Goal: Contribute content: Add original content to the website for others to see

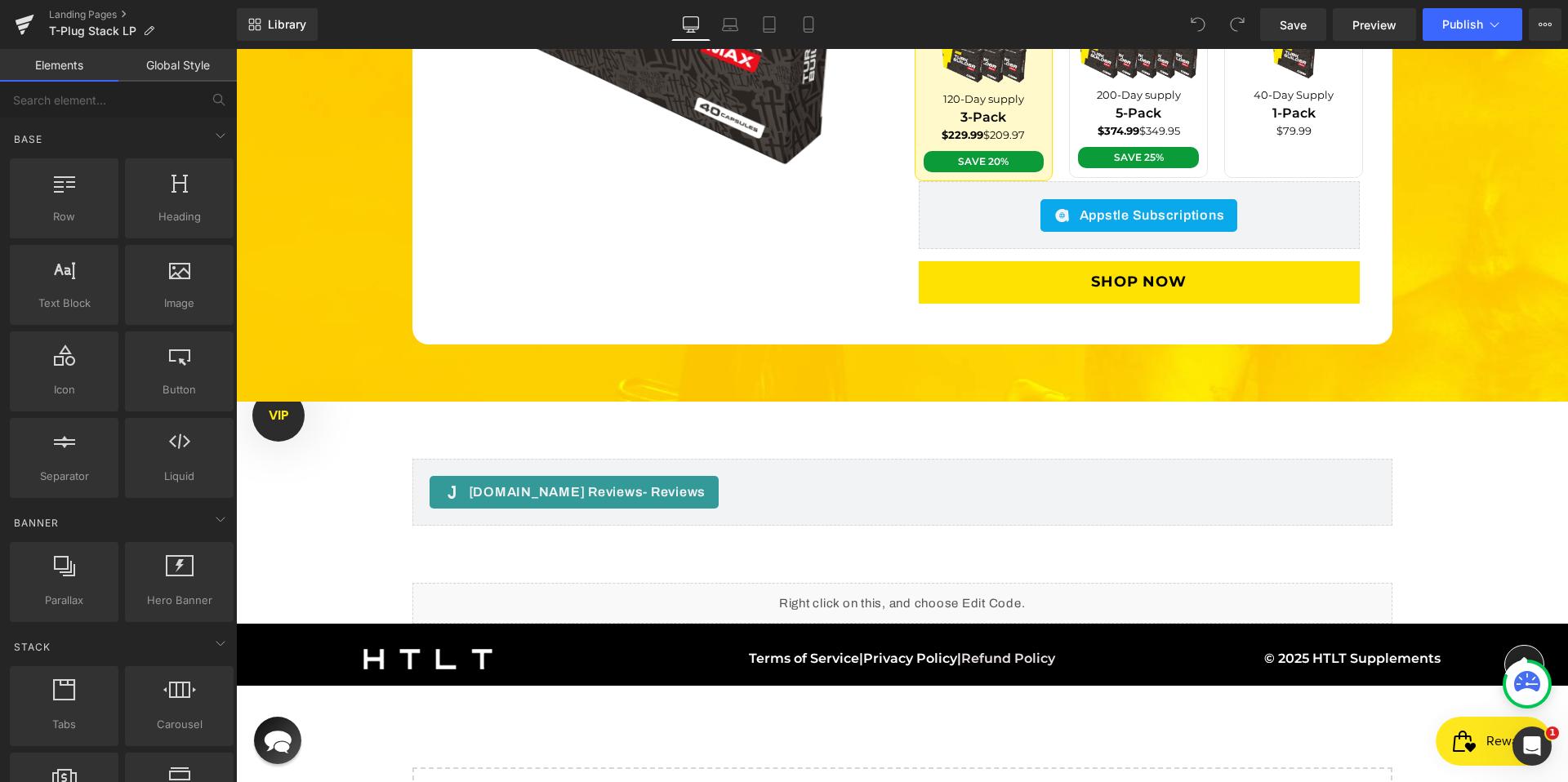
scroll to position [4728, 0]
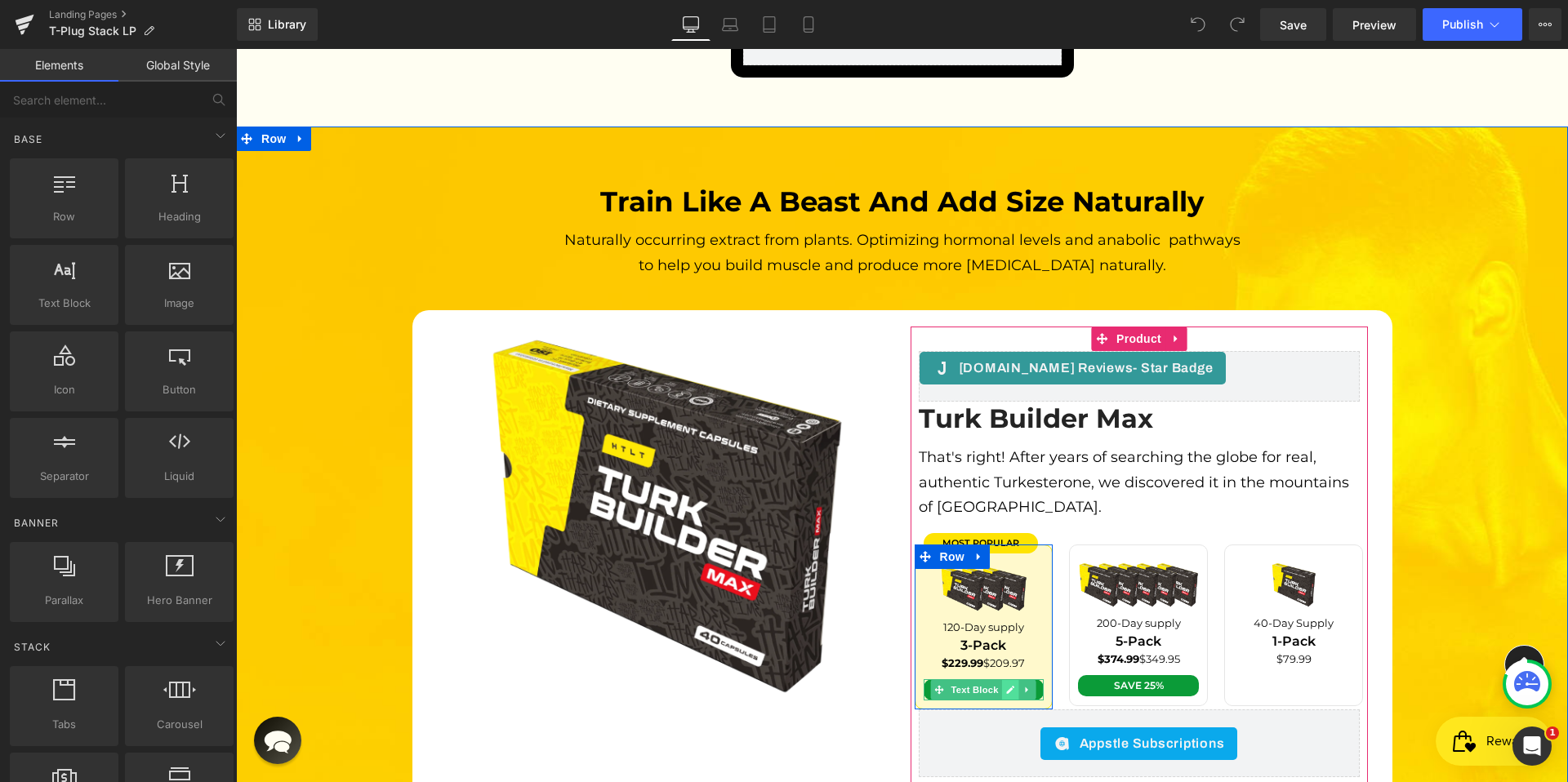
click at [1007, 686] on icon at bounding box center [1011, 689] width 8 height 8
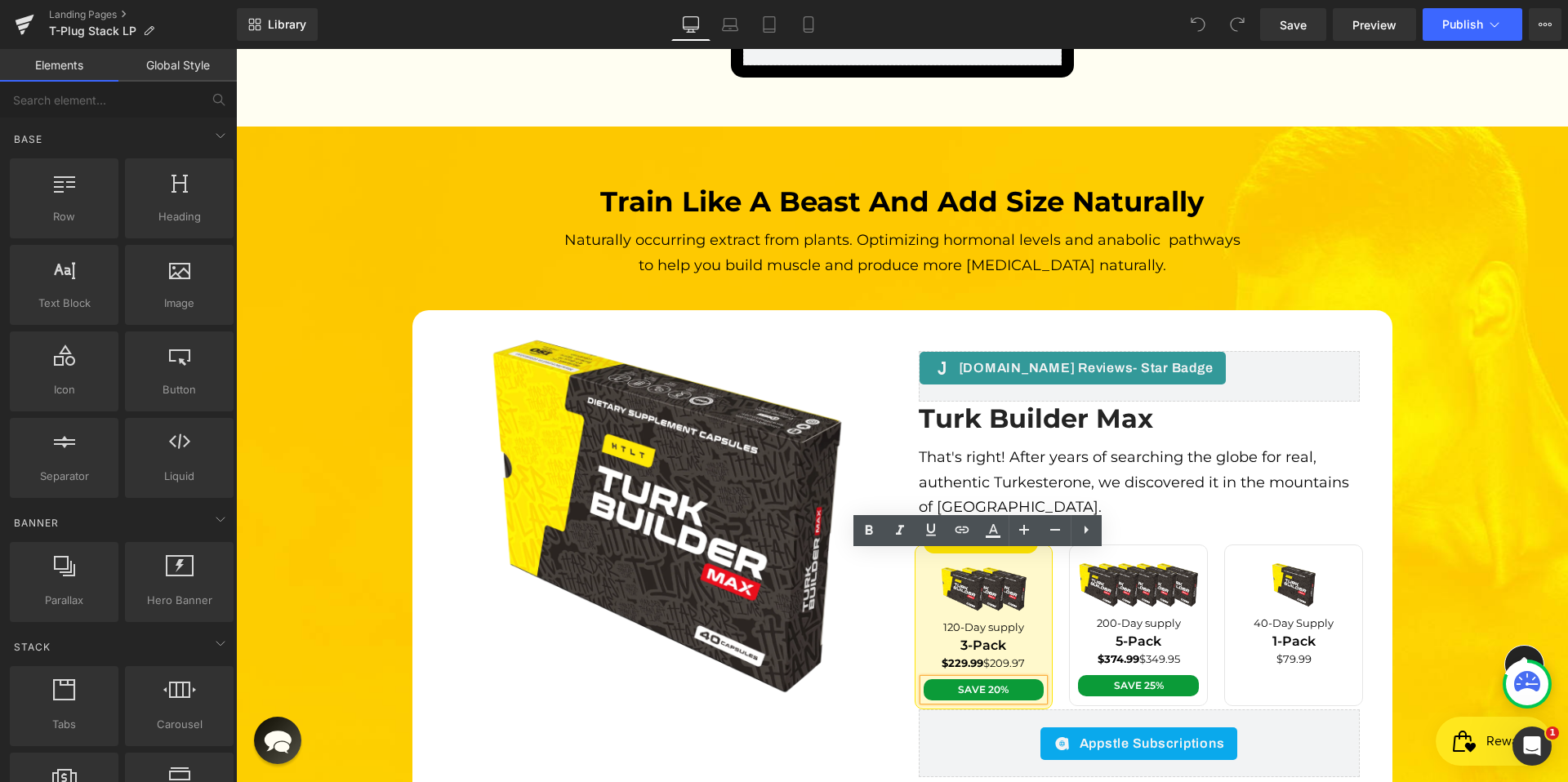
click at [996, 683] on span "Save 20%" at bounding box center [984, 689] width 51 height 13
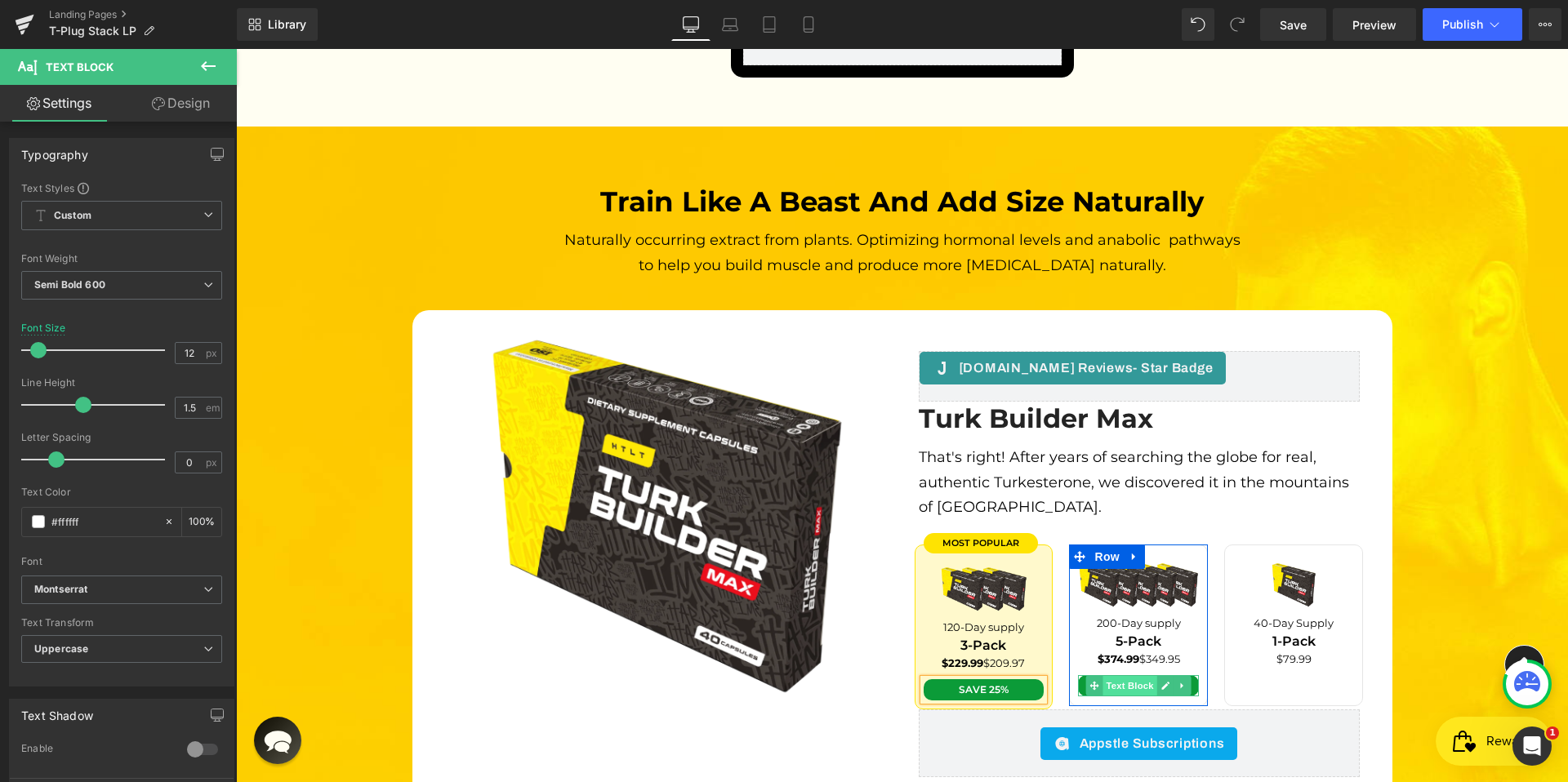
click at [1143, 676] on span "Text Block" at bounding box center [1130, 686] width 54 height 20
click at [1161, 681] on icon at bounding box center [1166, 686] width 9 height 10
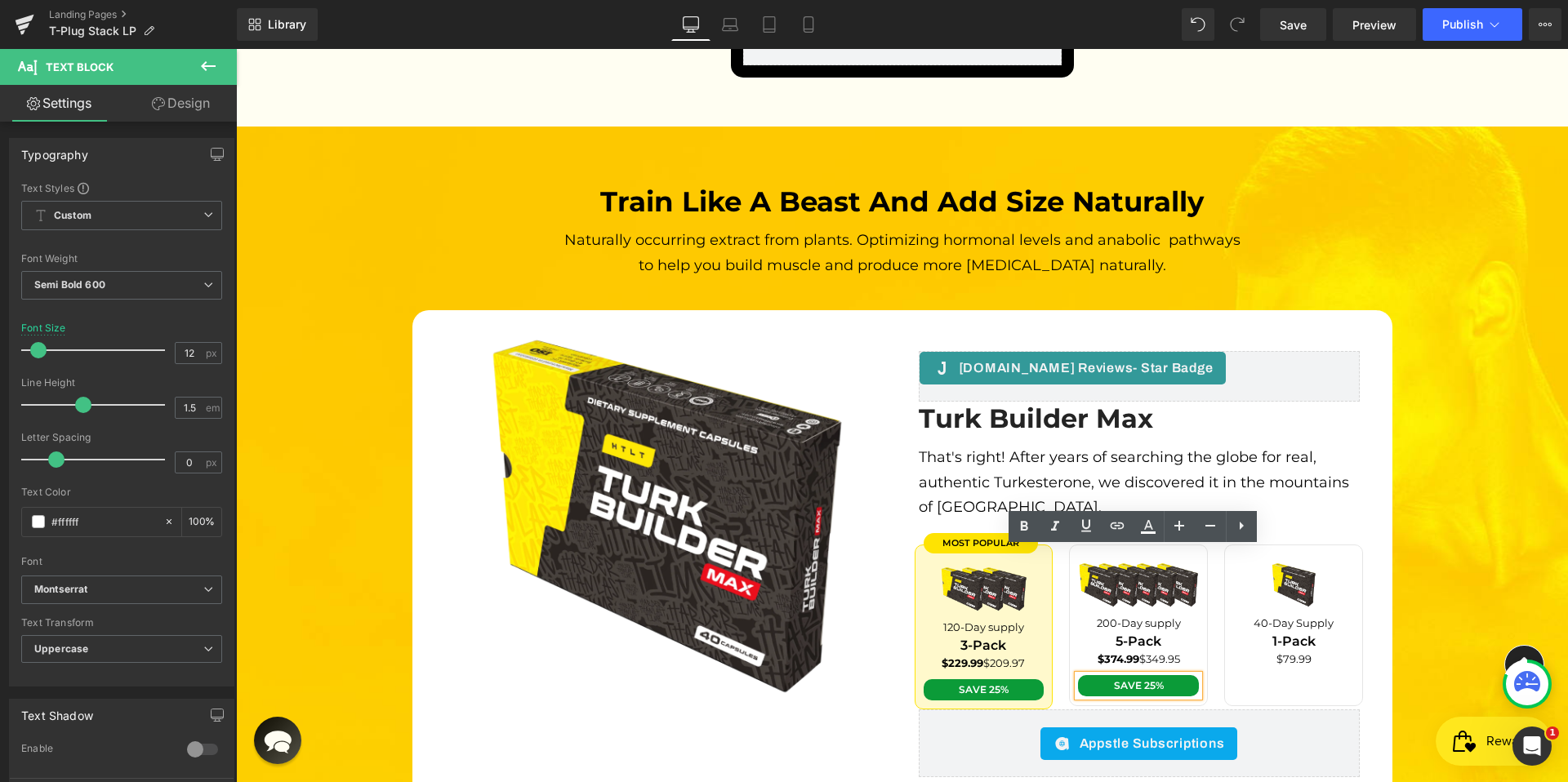
click at [1152, 679] on span "Save 25%" at bounding box center [1139, 686] width 50 height 13
click at [1485, 376] on div "Train like a beast and add size naturally Heading Naturally occurring extract f…" at bounding box center [902, 529] width 1332 height 689
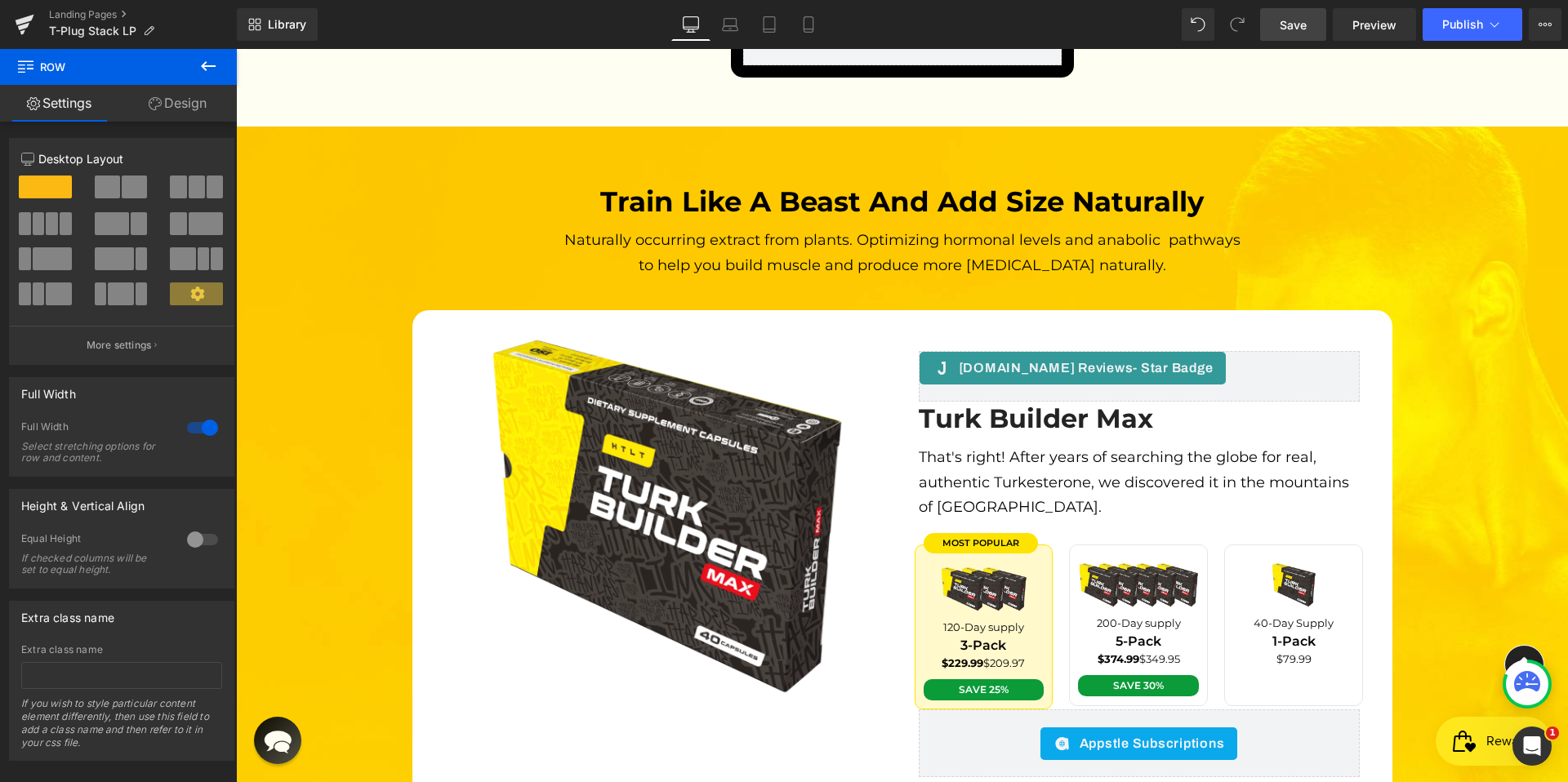
click at [1307, 35] on link "Save" at bounding box center [1293, 24] width 66 height 33
click at [1378, 26] on span "Preview" at bounding box center [1375, 24] width 44 height 17
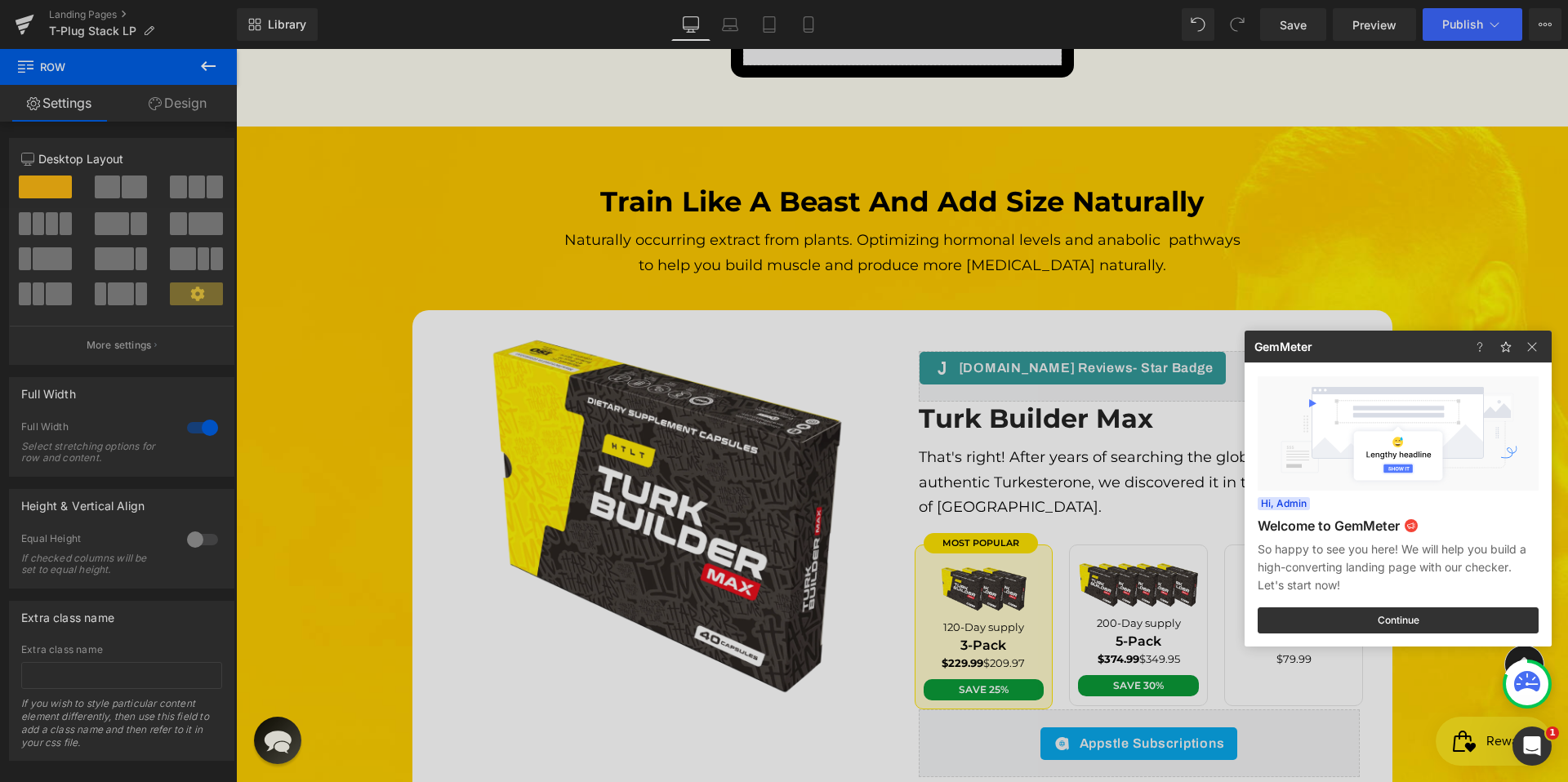
drag, startPoint x: 1077, startPoint y: 441, endPoint x: 799, endPoint y: 490, distance: 282.3
click at [1077, 441] on div at bounding box center [784, 391] width 1568 height 782
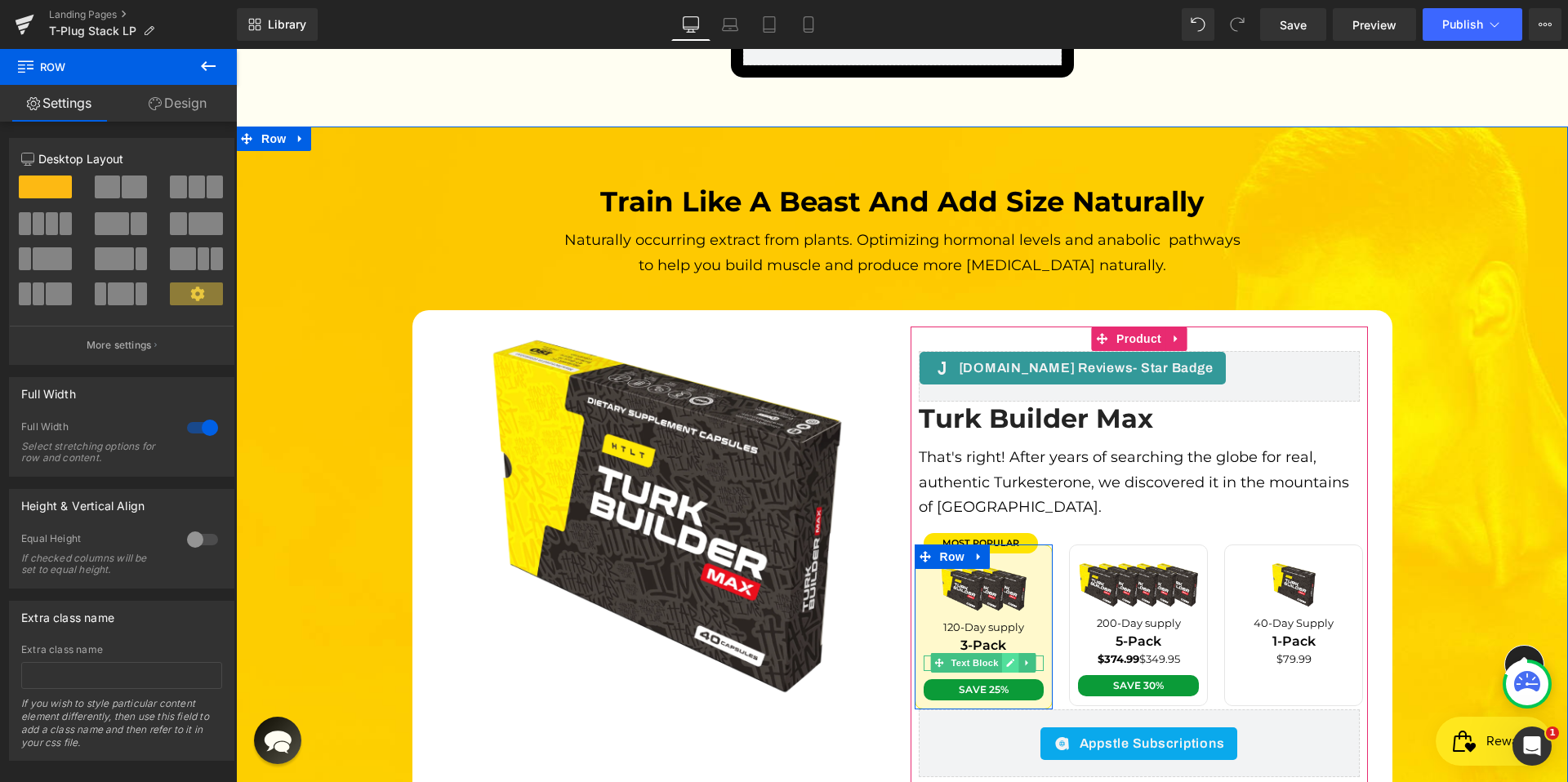
click at [1007, 659] on icon at bounding box center [1011, 662] width 8 height 8
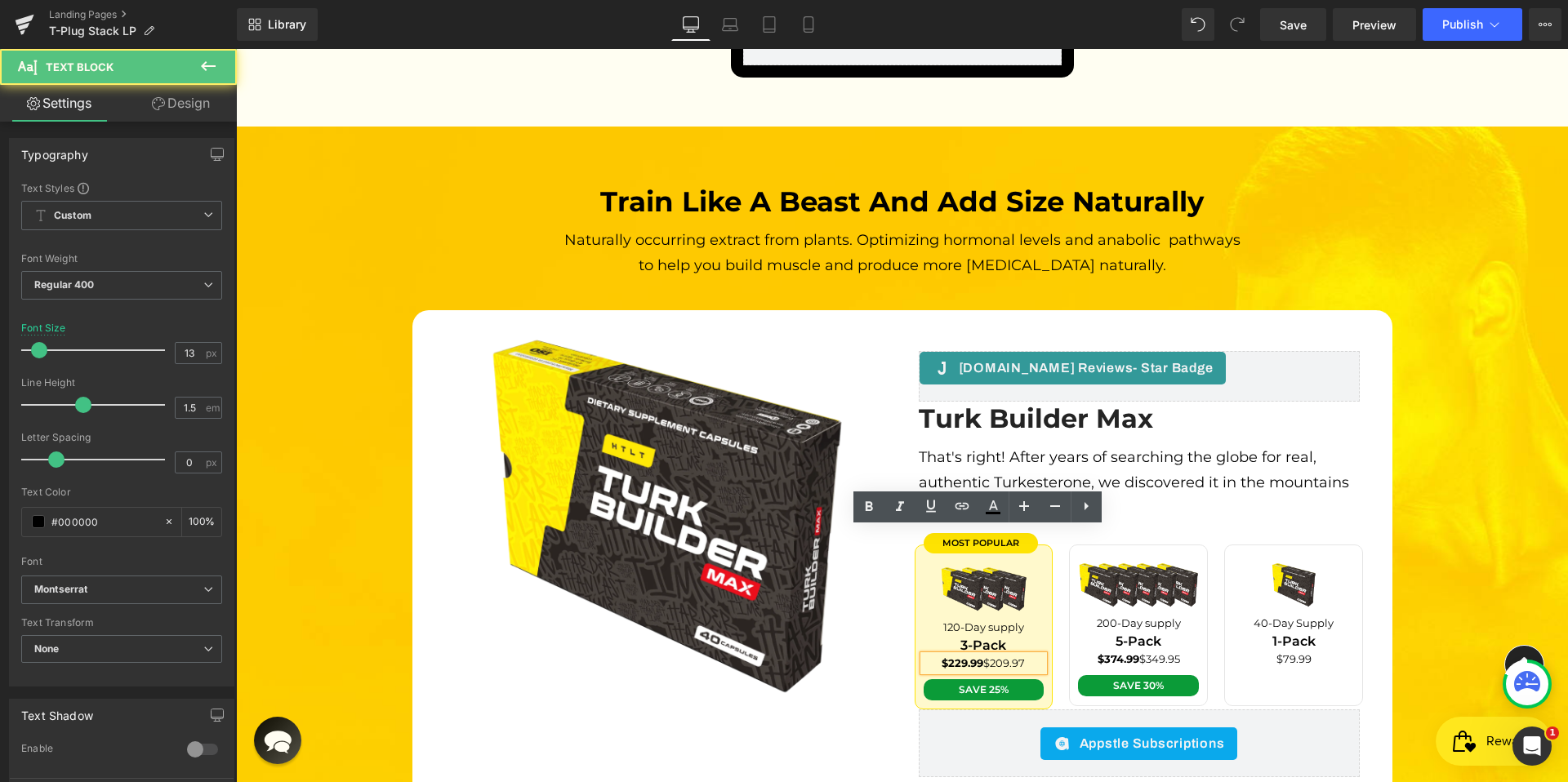
click at [982, 657] on span "$229.99 $209.97" at bounding box center [984, 663] width 83 height 13
click at [1022, 656] on p "$229.99 $209.97" at bounding box center [984, 664] width 121 height 16
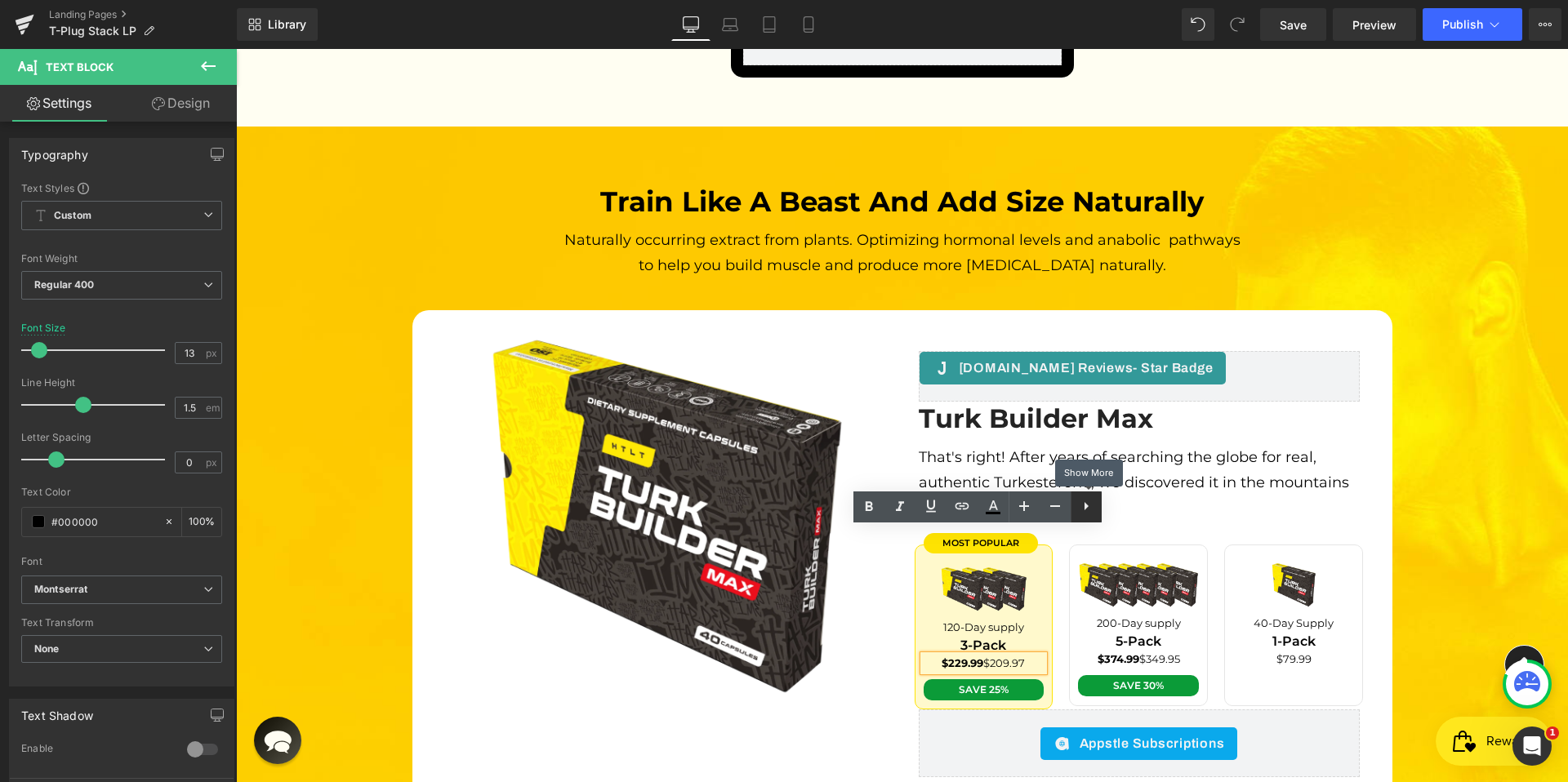
click at [1091, 508] on icon at bounding box center [1086, 506] width 20 height 20
click at [1122, 514] on icon at bounding box center [1118, 506] width 20 height 20
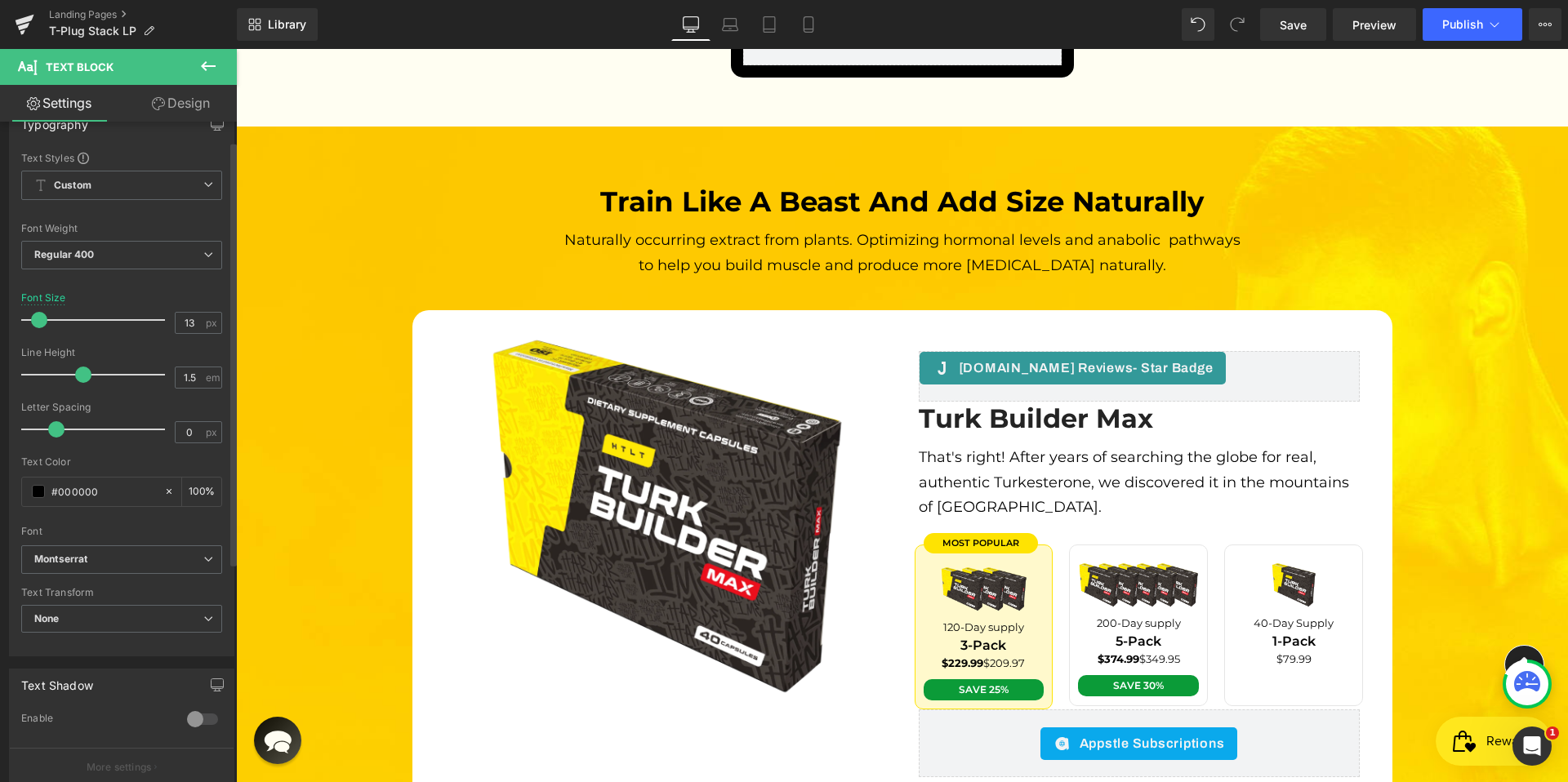
scroll to position [0, 0]
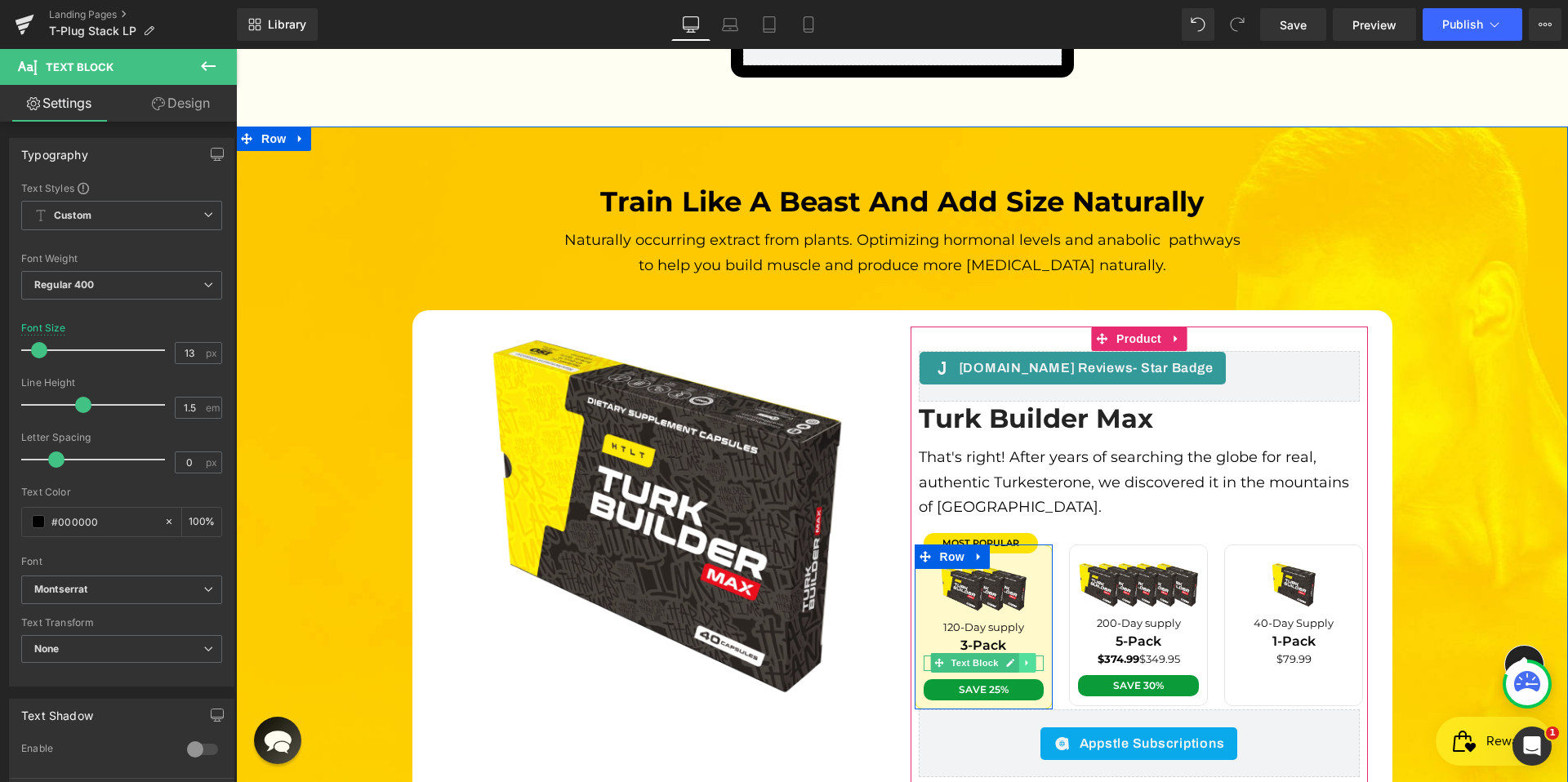
click at [1024, 659] on icon at bounding box center [1028, 663] width 9 height 10
click at [981, 659] on icon at bounding box center [985, 663] width 9 height 10
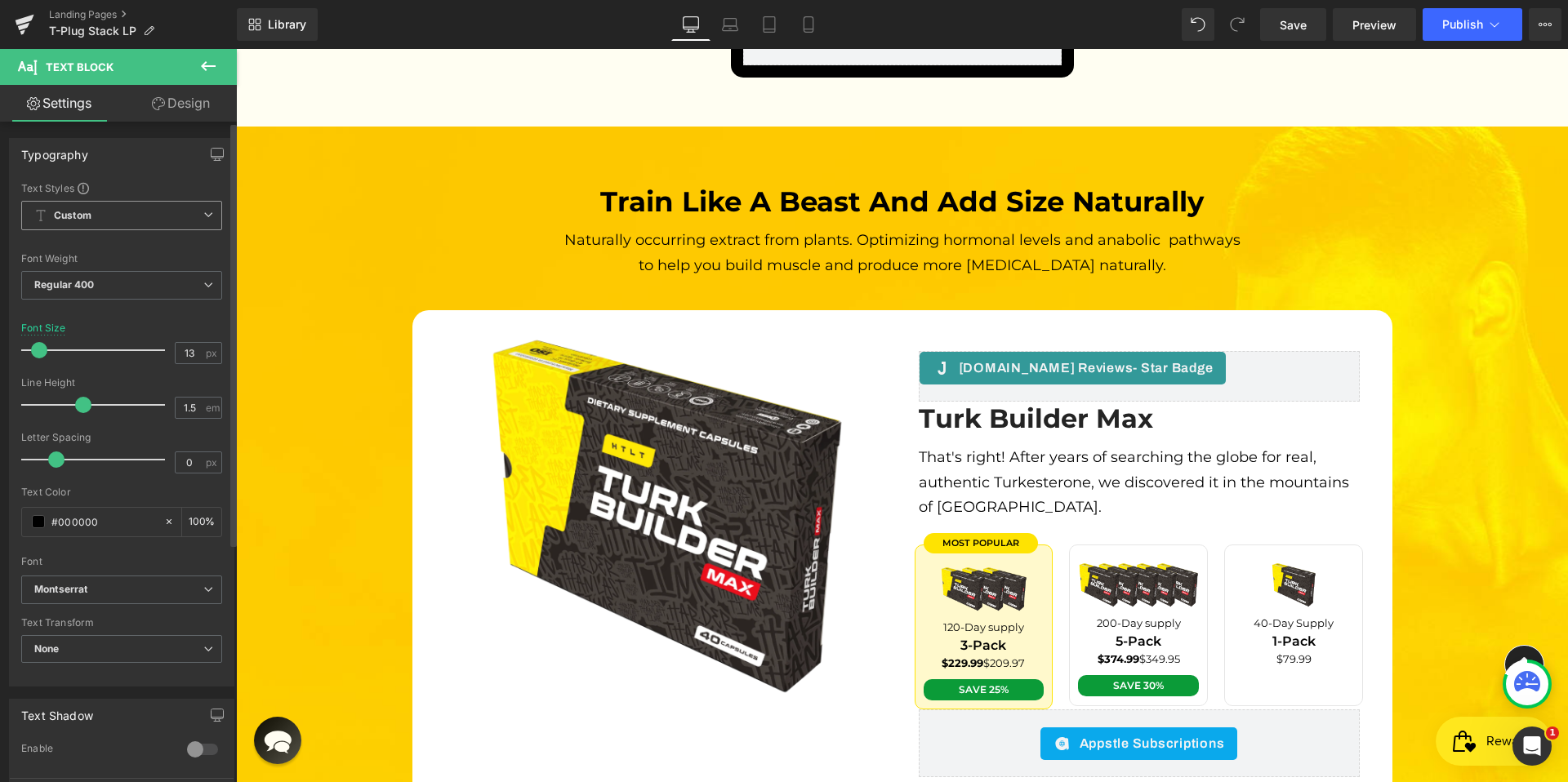
click at [132, 204] on span "Custom Setup Global Style" at bounding box center [121, 215] width 201 height 29
click at [132, 204] on span "Custom Setup Global Style" at bounding box center [118, 215] width 194 height 29
click at [131, 272] on span "Regular 400" at bounding box center [121, 286] width 201 height 29
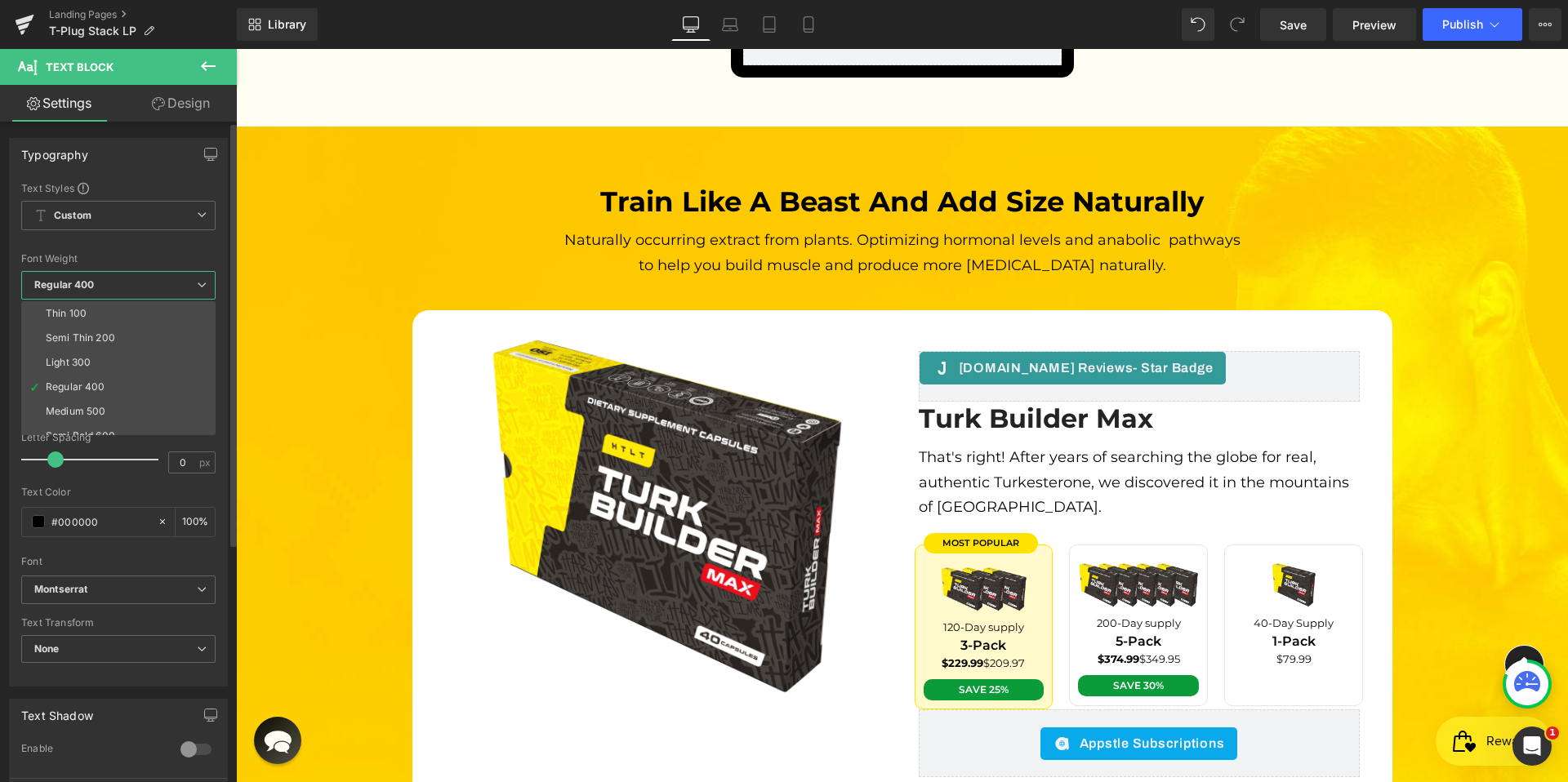
click at [131, 272] on span "Regular 400" at bounding box center [118, 286] width 194 height 29
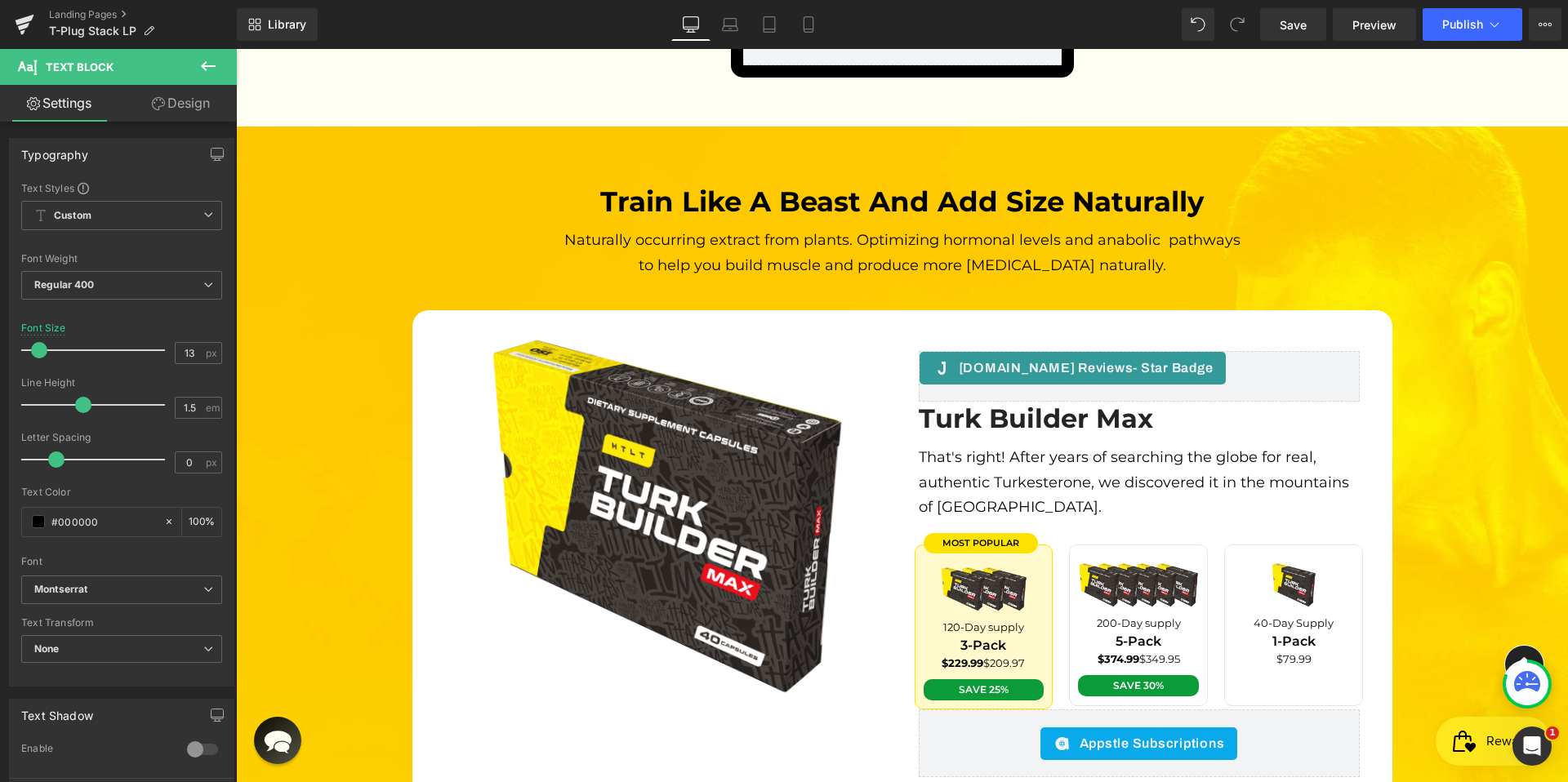
click at [160, 114] on link "Design" at bounding box center [181, 103] width 119 height 37
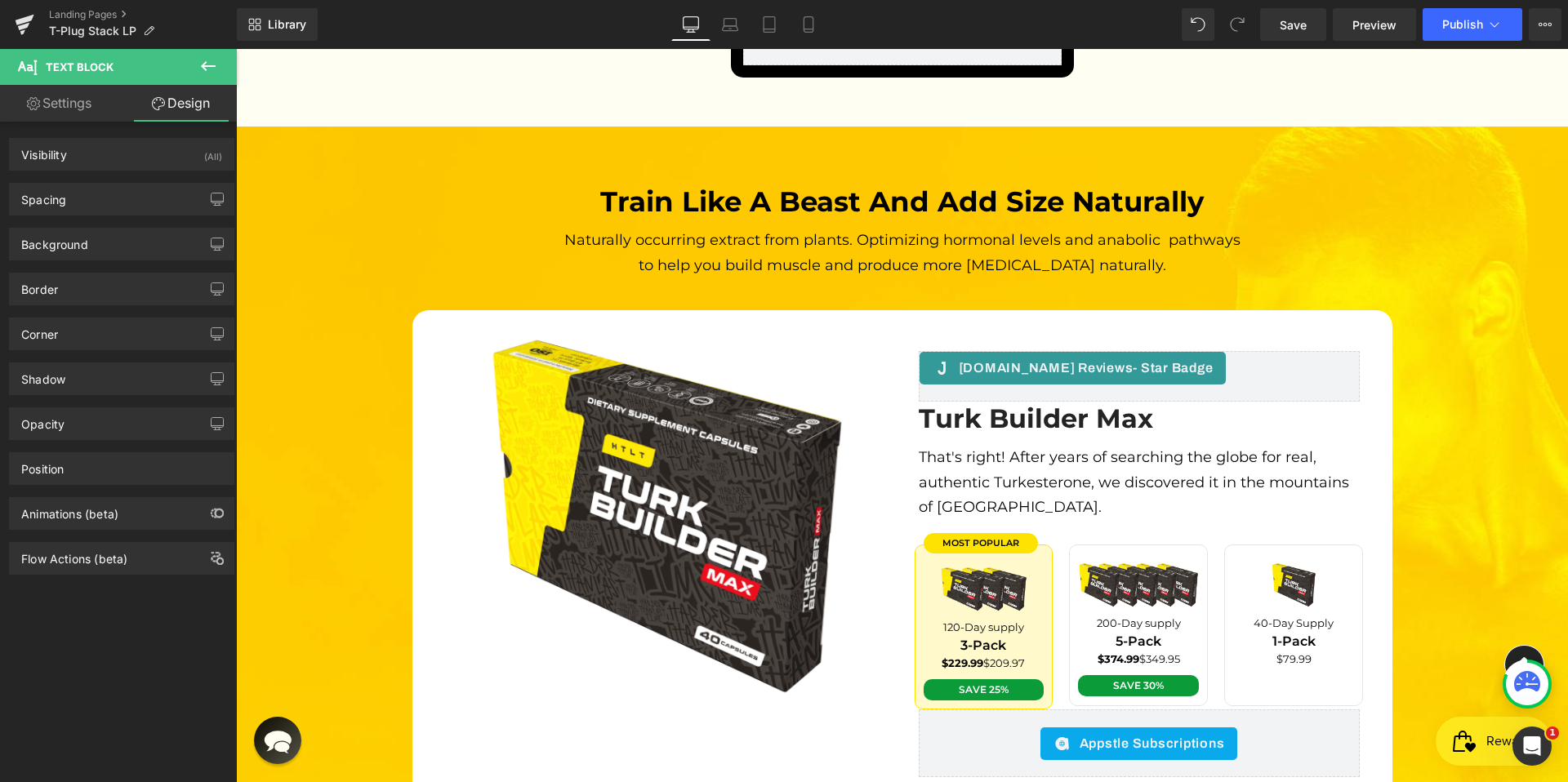
click at [90, 113] on link "Settings" at bounding box center [59, 103] width 119 height 37
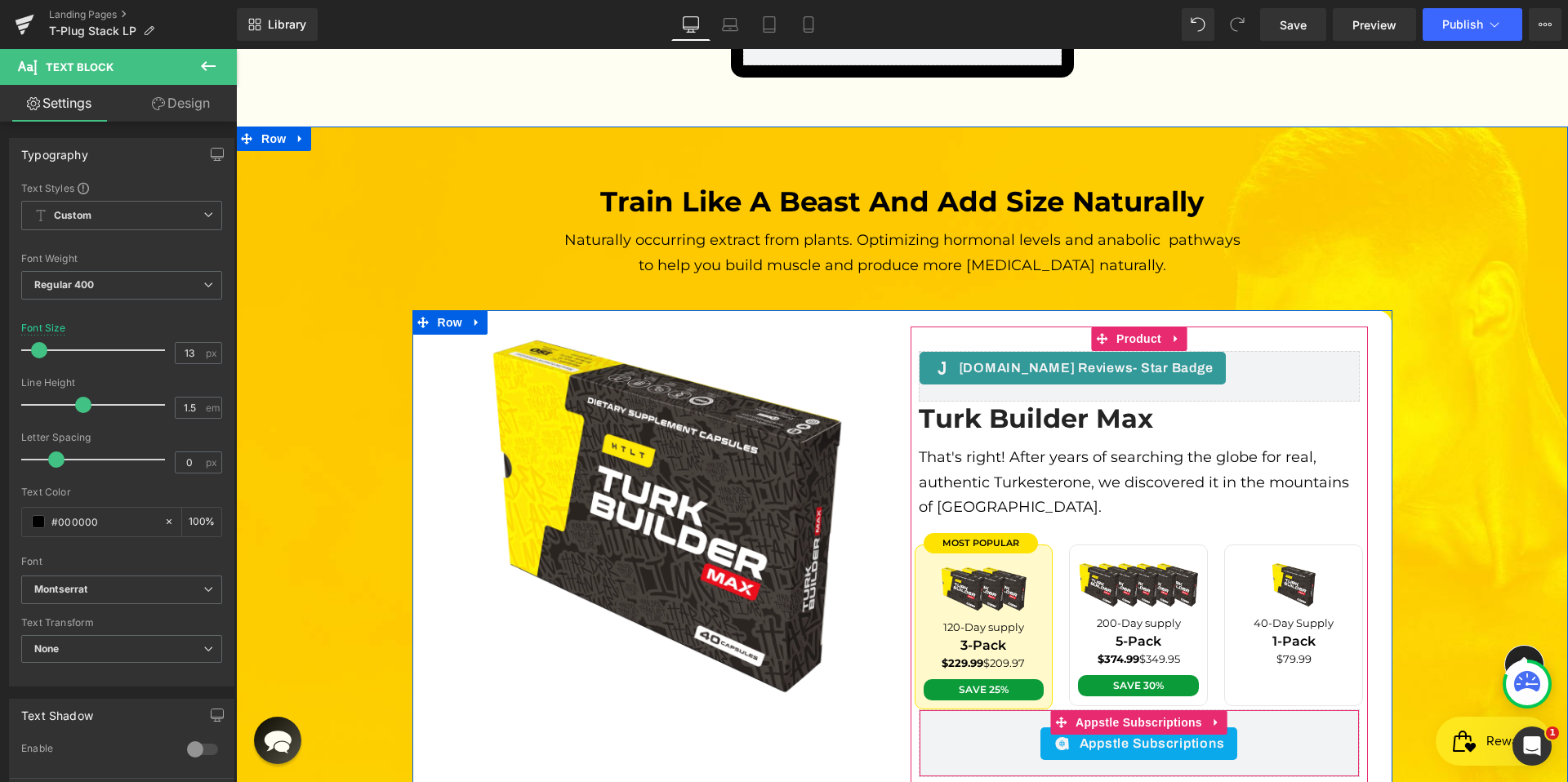
click at [1179, 734] on span "Appstle Subscriptions" at bounding box center [1152, 744] width 145 height 20
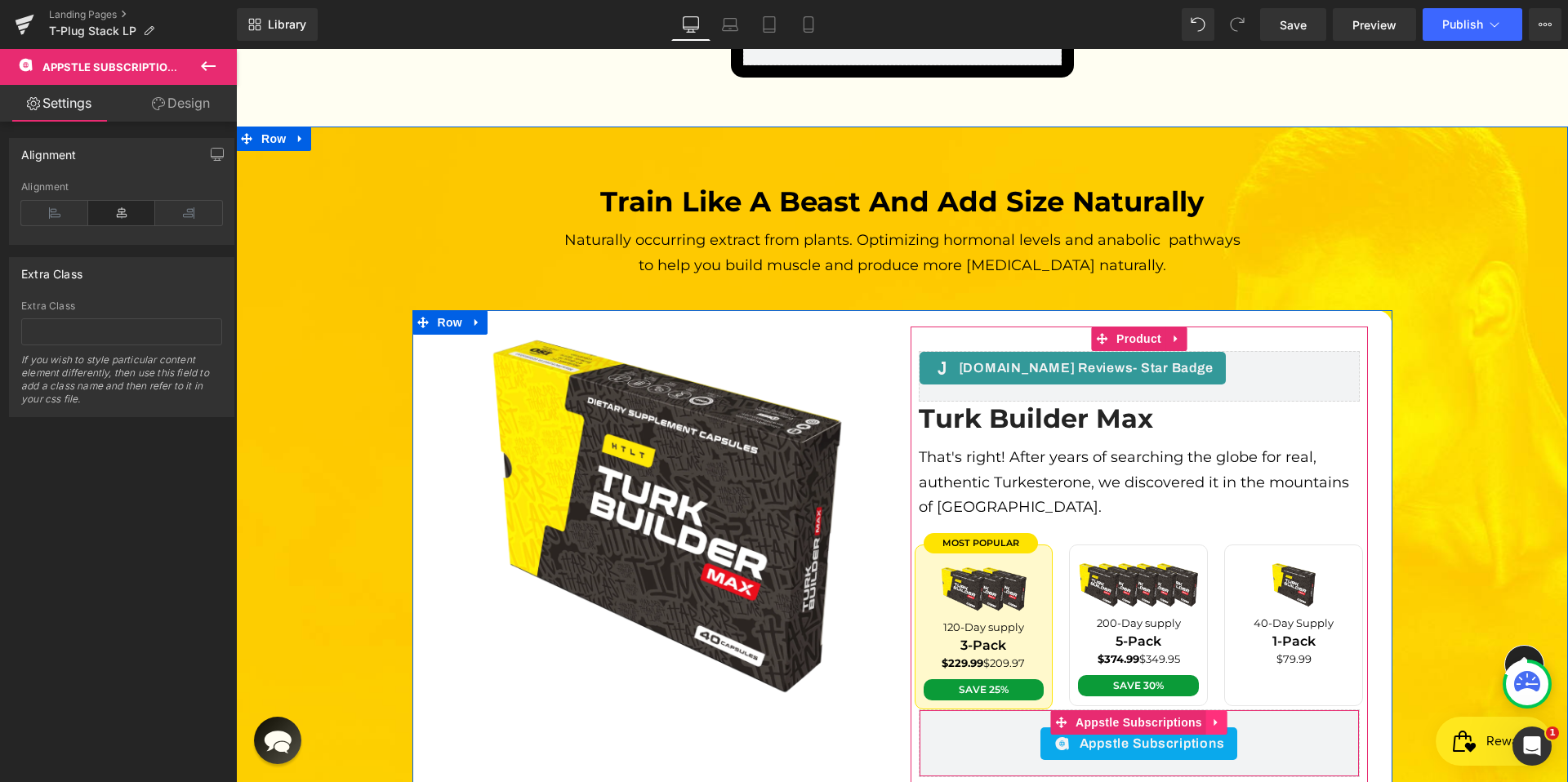
click at [1211, 717] on icon at bounding box center [1217, 723] width 12 height 13
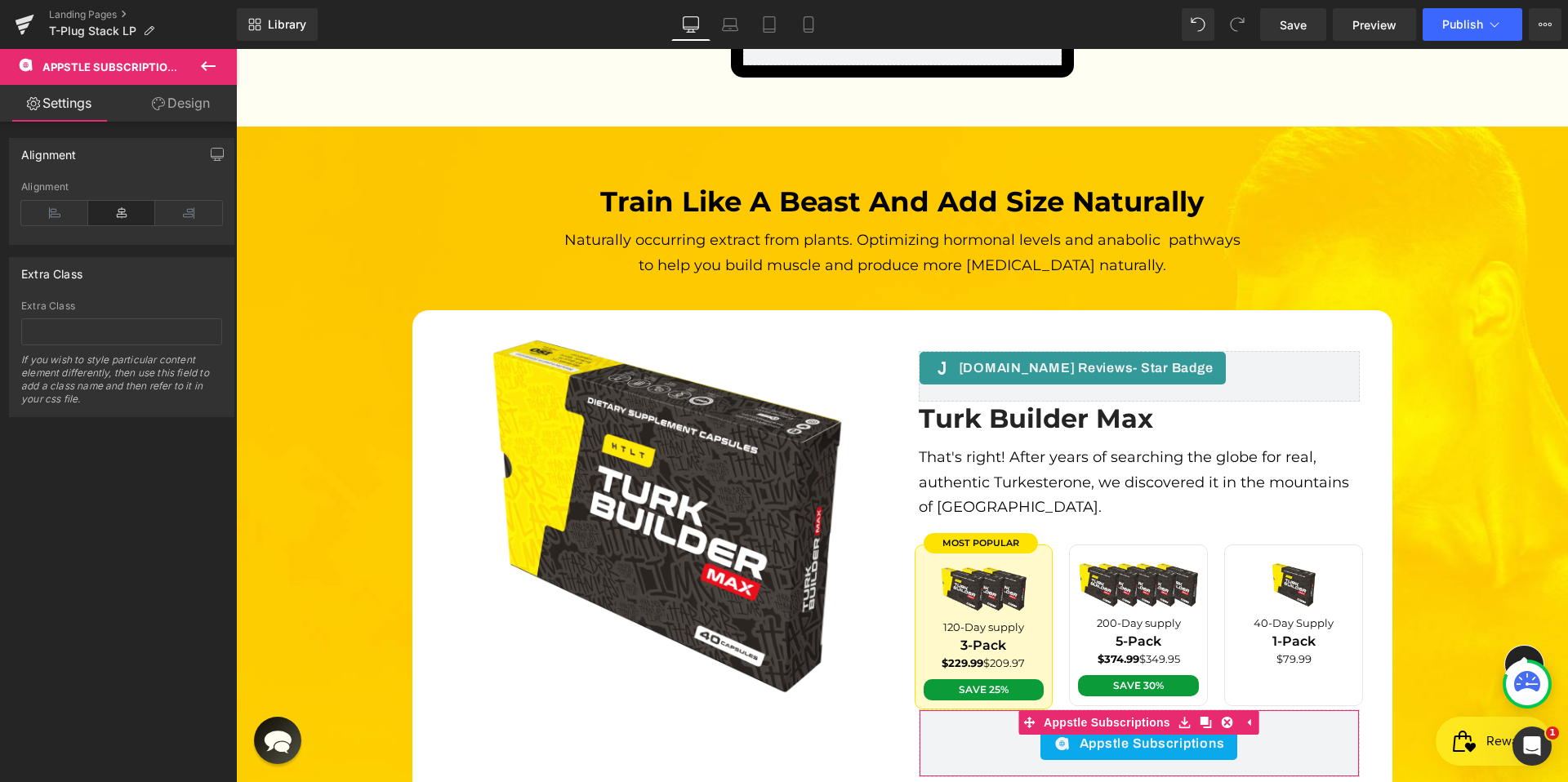
click at [182, 101] on link "Design" at bounding box center [181, 103] width 119 height 37
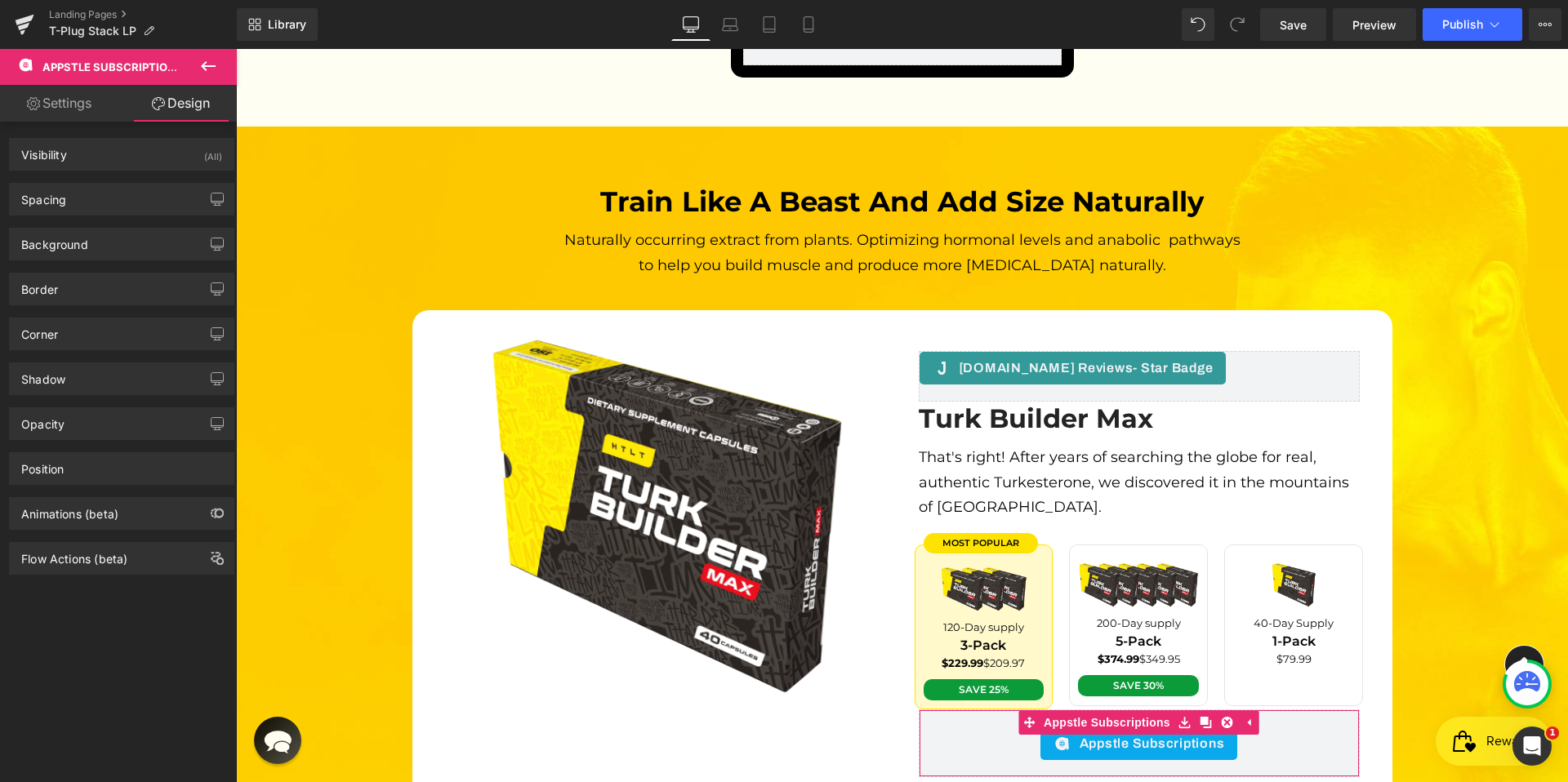
click at [73, 100] on link "Settings" at bounding box center [59, 103] width 119 height 37
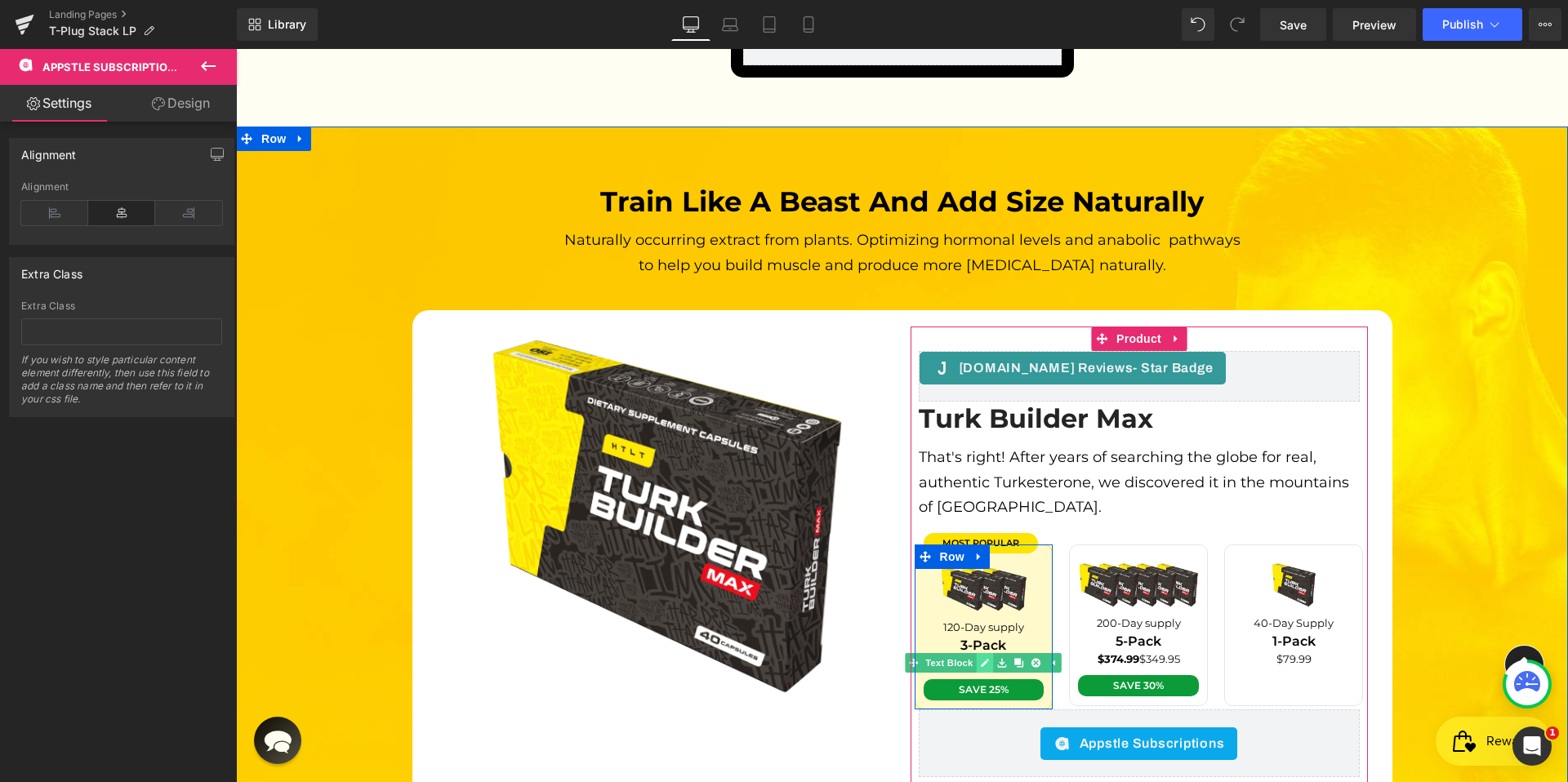
click at [986, 653] on link at bounding box center [985, 663] width 17 height 20
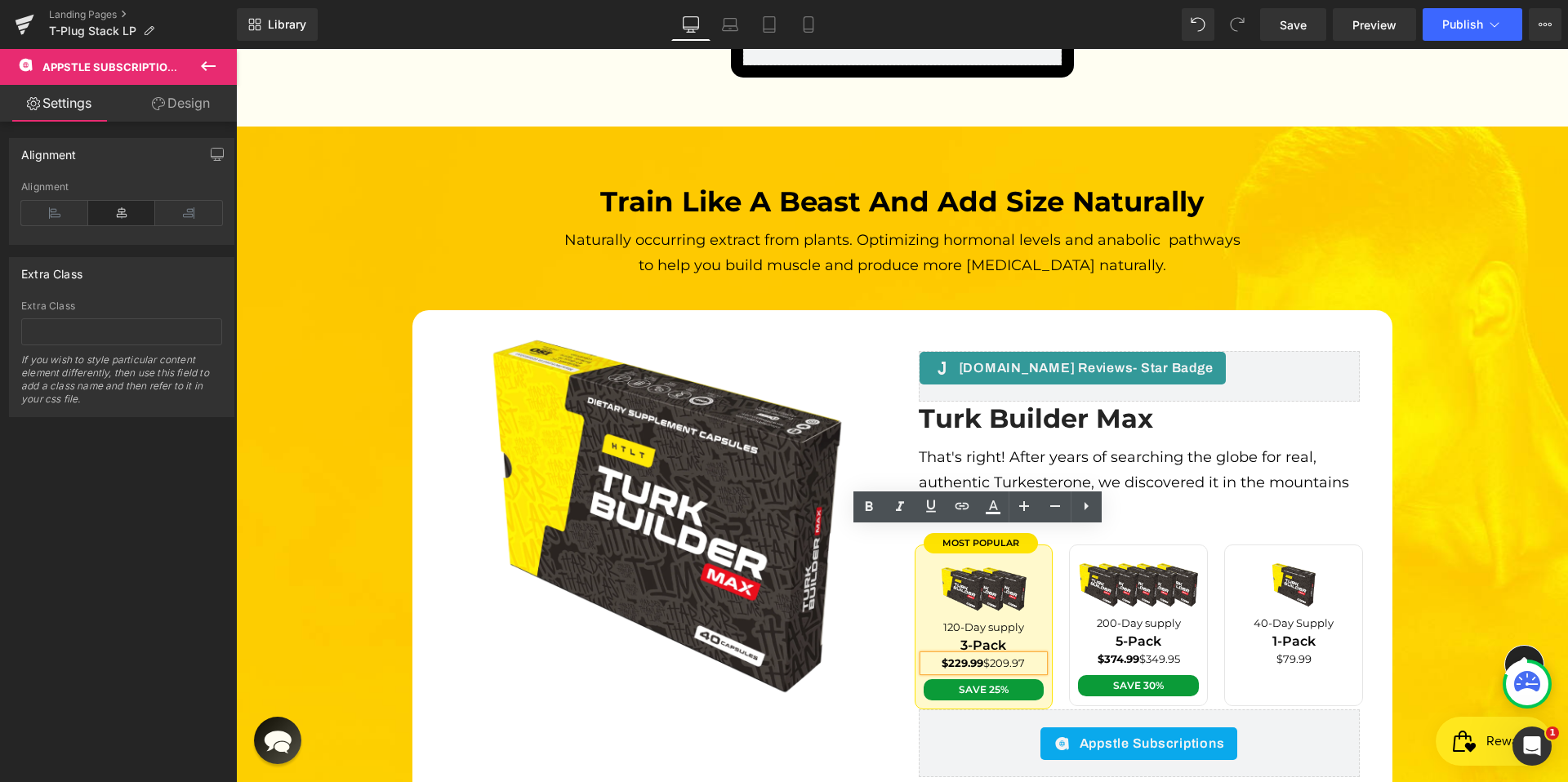
click at [983, 657] on span "$229.99 $209.97" at bounding box center [984, 663] width 83 height 13
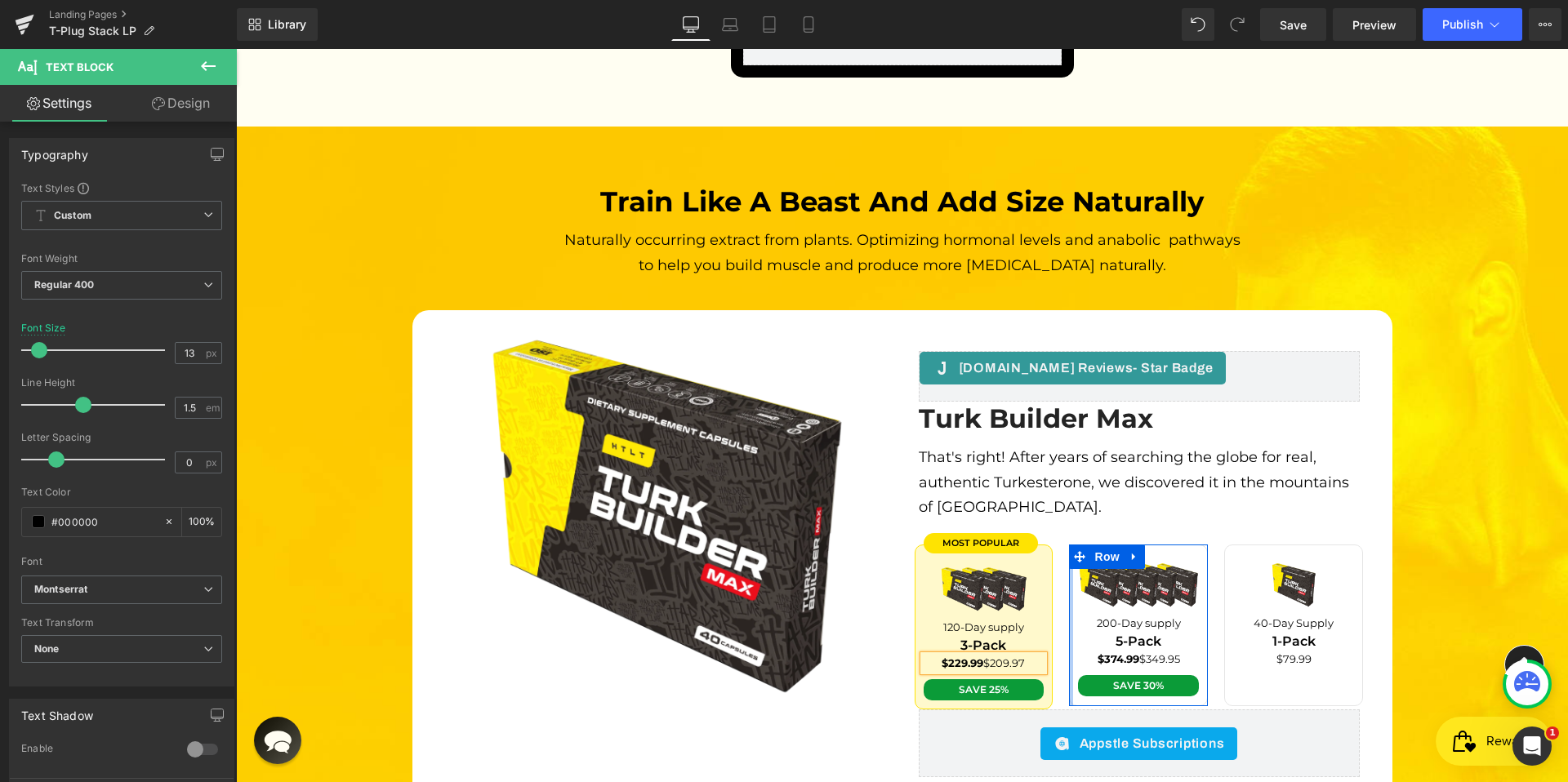
paste div
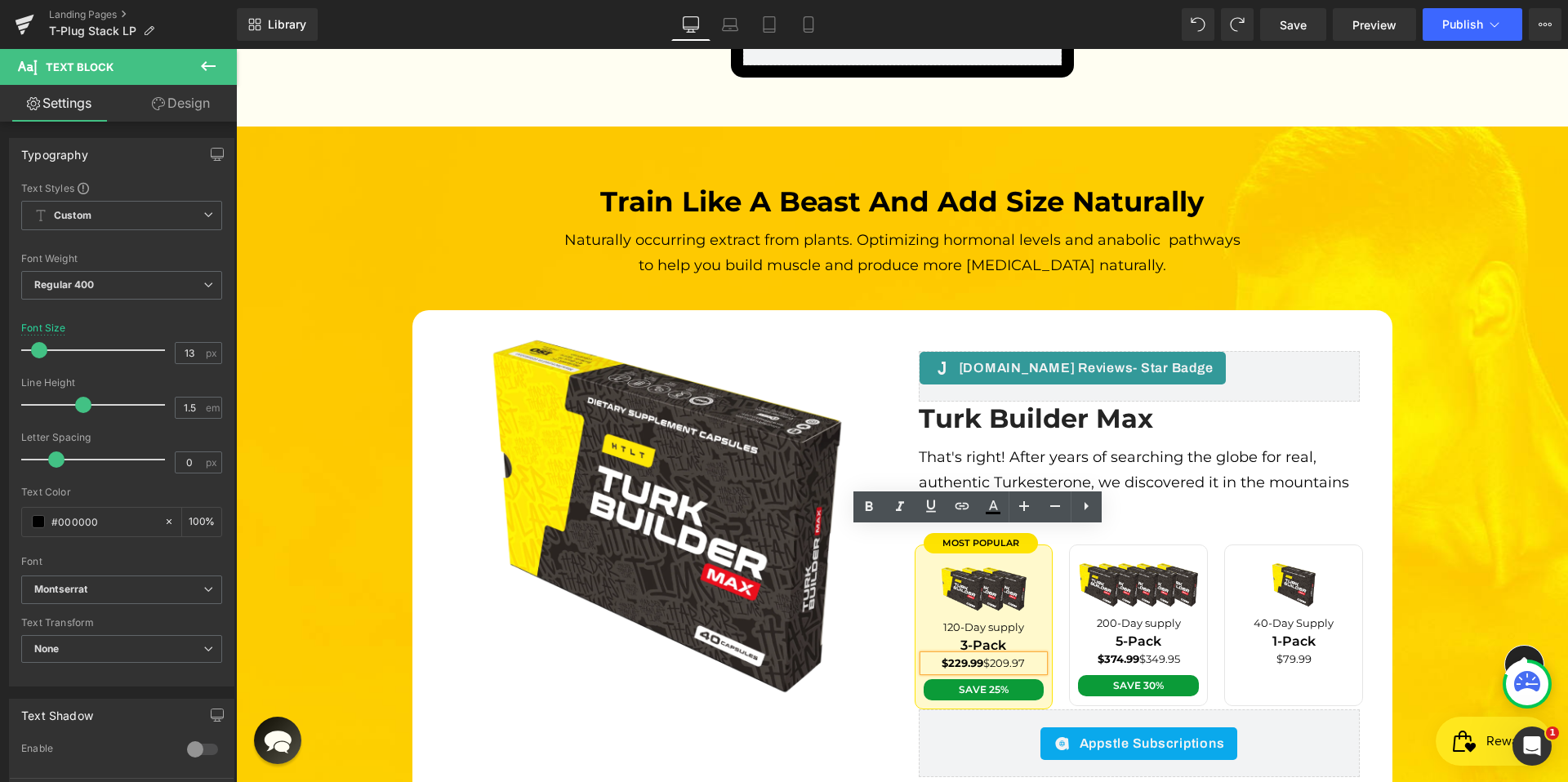
drag, startPoint x: 981, startPoint y: 536, endPoint x: 1018, endPoint y: 538, distance: 37.1
click at [1018, 657] on span "$229.99 $209.97" at bounding box center [984, 663] width 83 height 13
click at [999, 657] on span "$229.99 $209.97" at bounding box center [984, 663] width 83 height 13
click at [975, 657] on strong "$229.99" at bounding box center [964, 663] width 42 height 13
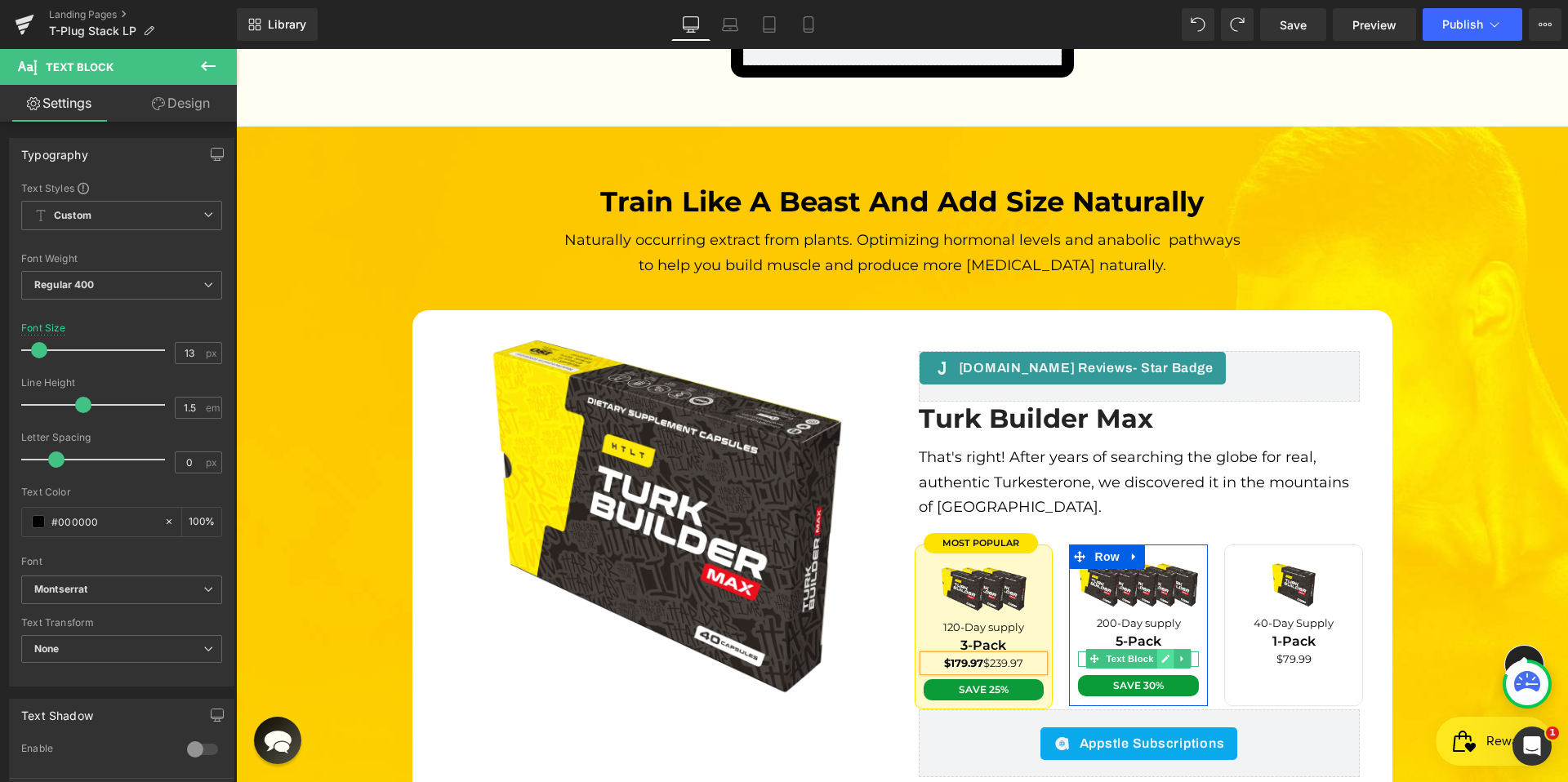
click at [1161, 654] on icon at bounding box center [1166, 659] width 9 height 10
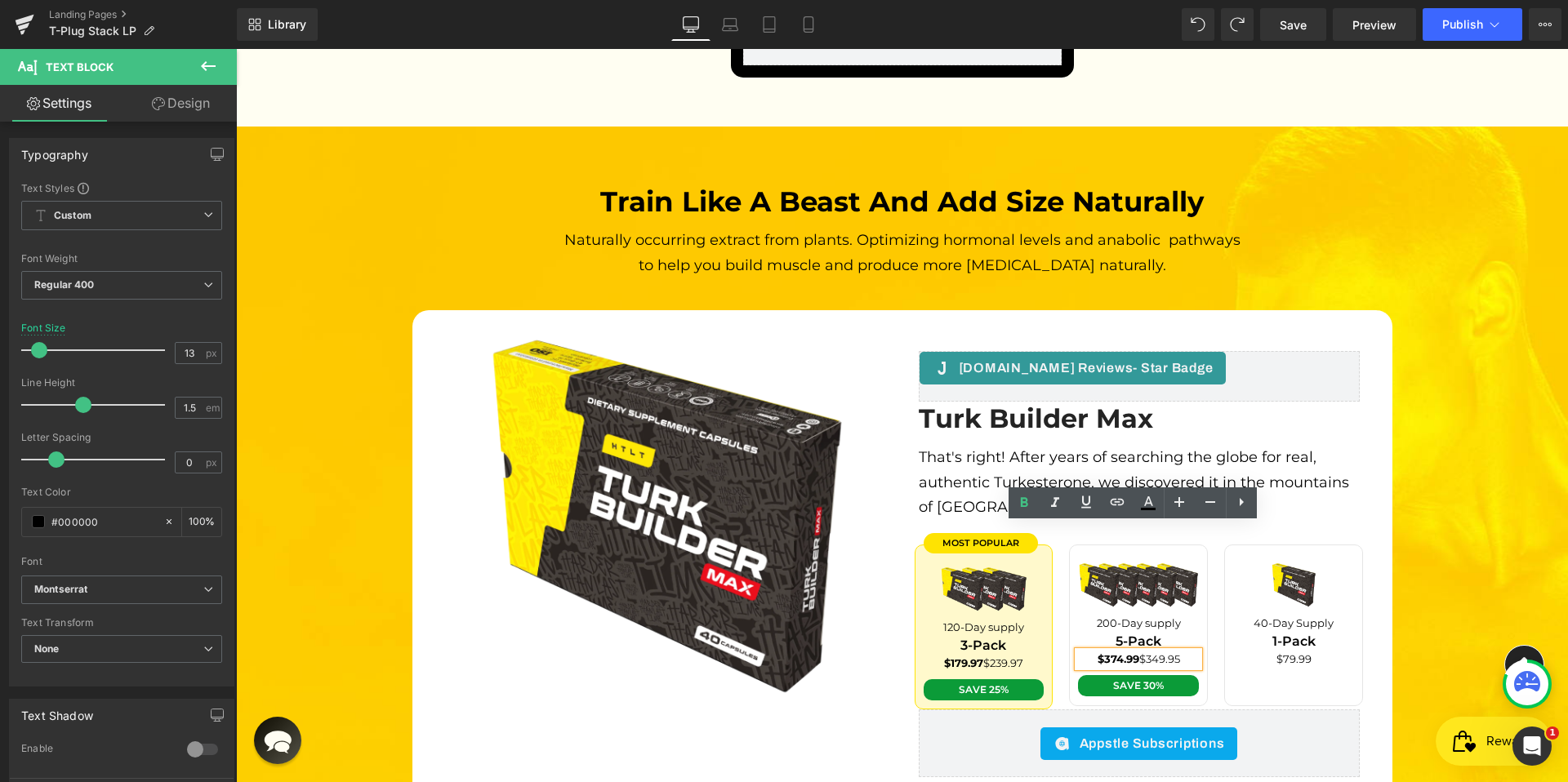
click at [1150, 652] on span "$374.99 $349.95" at bounding box center [1139, 659] width 83 height 13
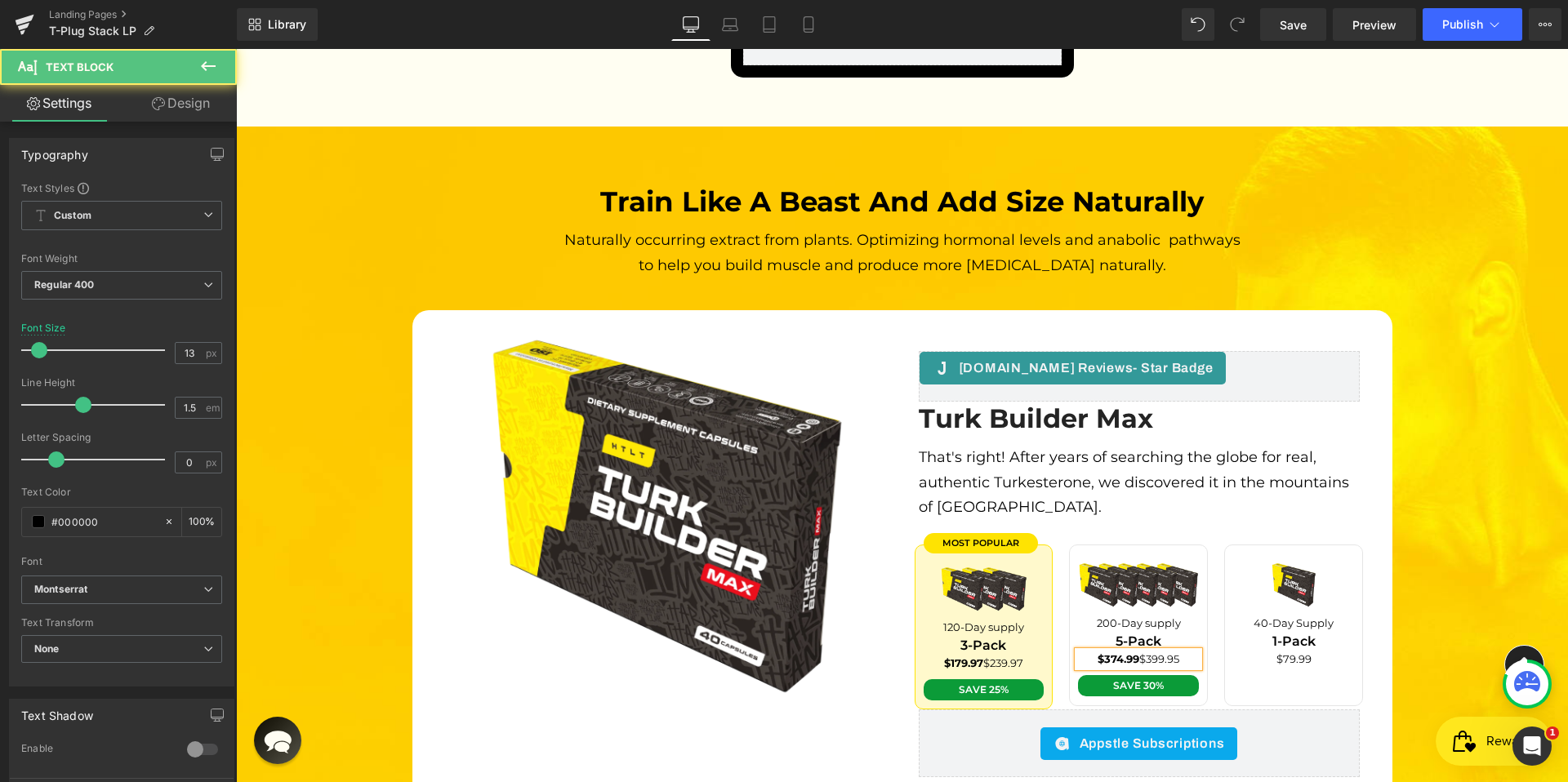
click at [1107, 652] on strong "$374.99" at bounding box center [1119, 659] width 42 height 13
click at [1448, 551] on div "Train like a beast and add size naturally Heading Naturally occurring extract f…" at bounding box center [902, 529] width 1332 height 689
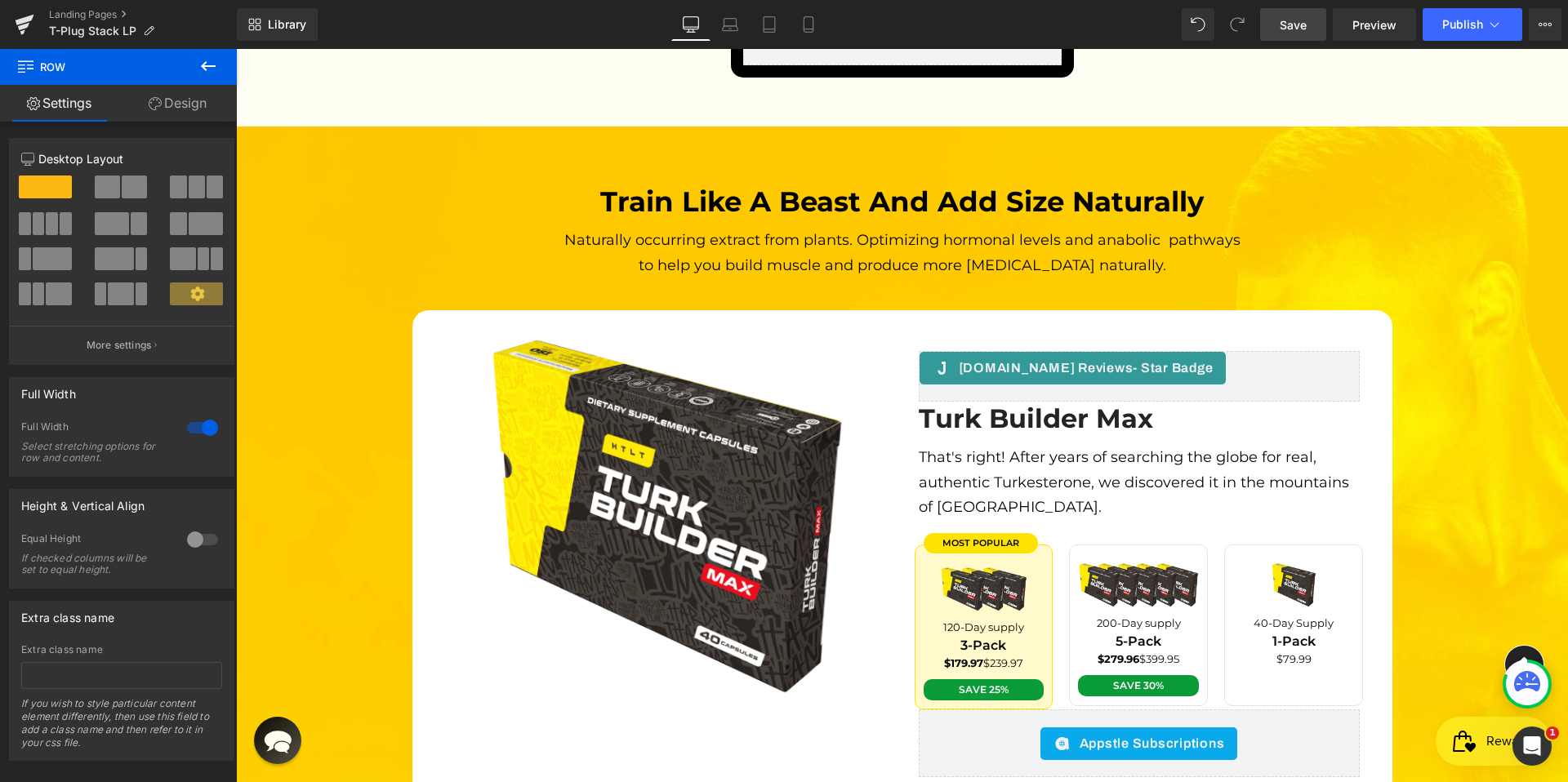
click at [1303, 28] on span "Save" at bounding box center [1294, 24] width 27 height 17
